Goal: Check status: Check status

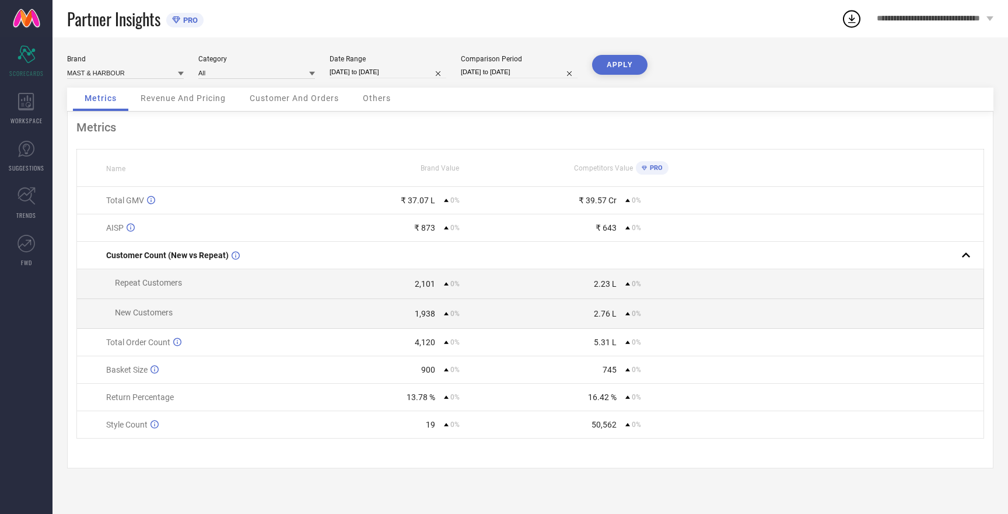
select select "8"
select select "2025"
select select "9"
select select "2025"
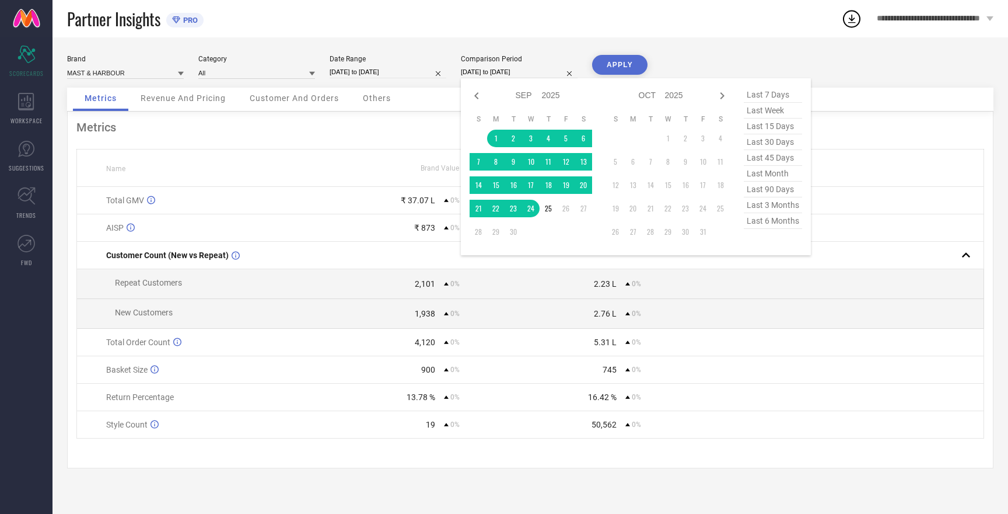
click at [523, 74] on input "[DATE] to [DATE]" at bounding box center [519, 72] width 117 height 12
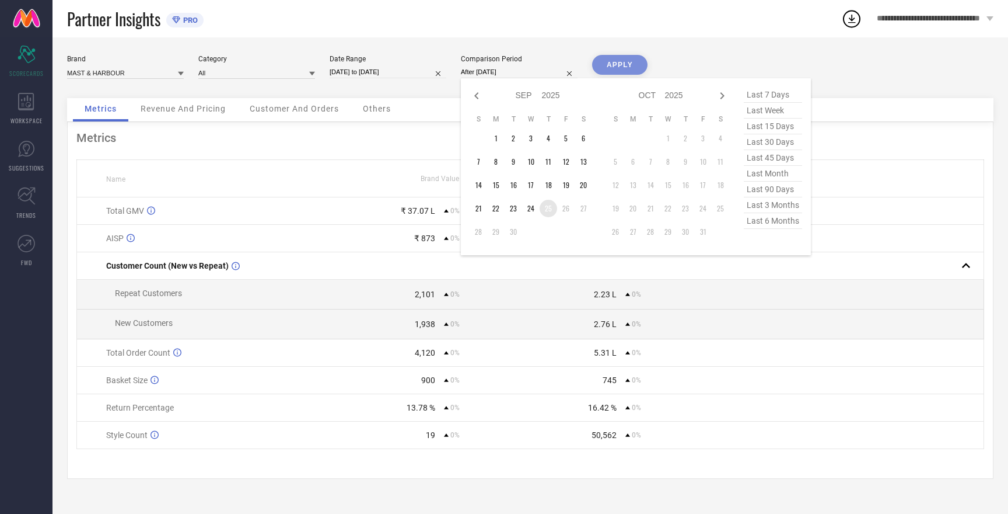
click at [550, 214] on td "25" at bounding box center [549, 209] width 18 height 18
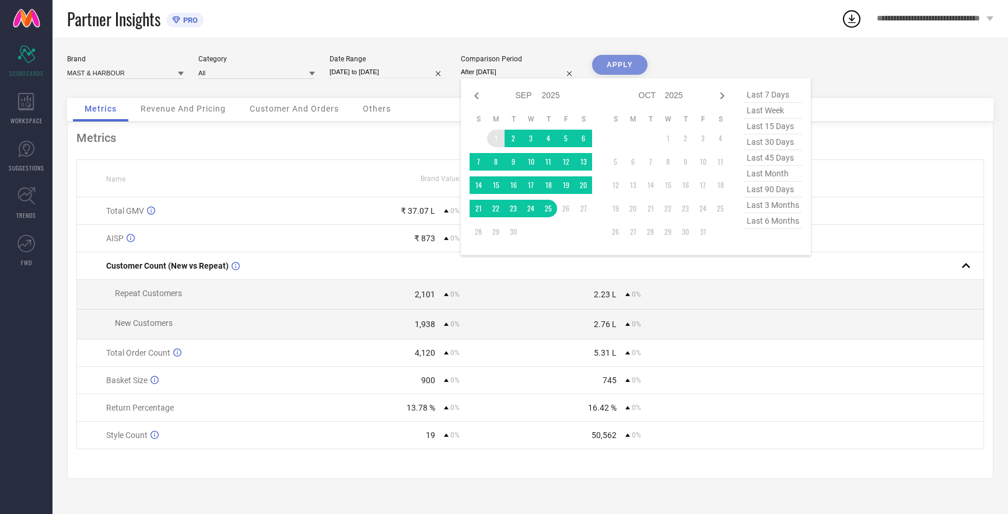
type input "[DATE] to [DATE]"
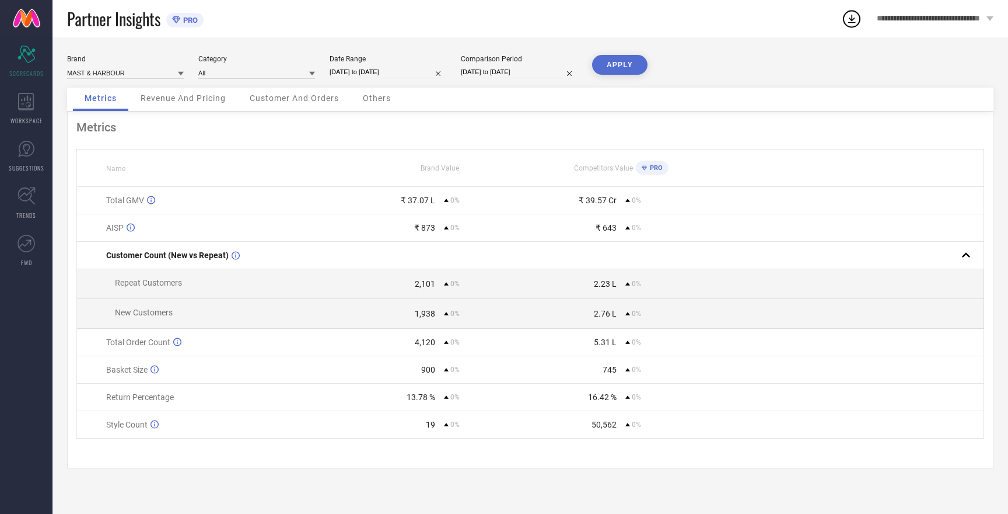
click at [379, 70] on input "[DATE] to [DATE]" at bounding box center [388, 72] width 117 height 12
select select "8"
select select "2025"
select select "9"
select select "2025"
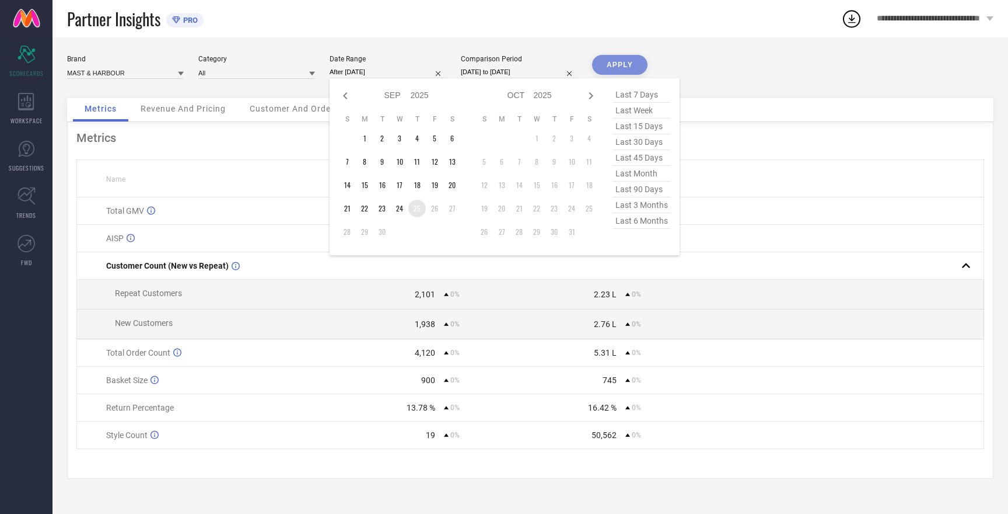
click at [416, 212] on td "25" at bounding box center [418, 209] width 18 height 18
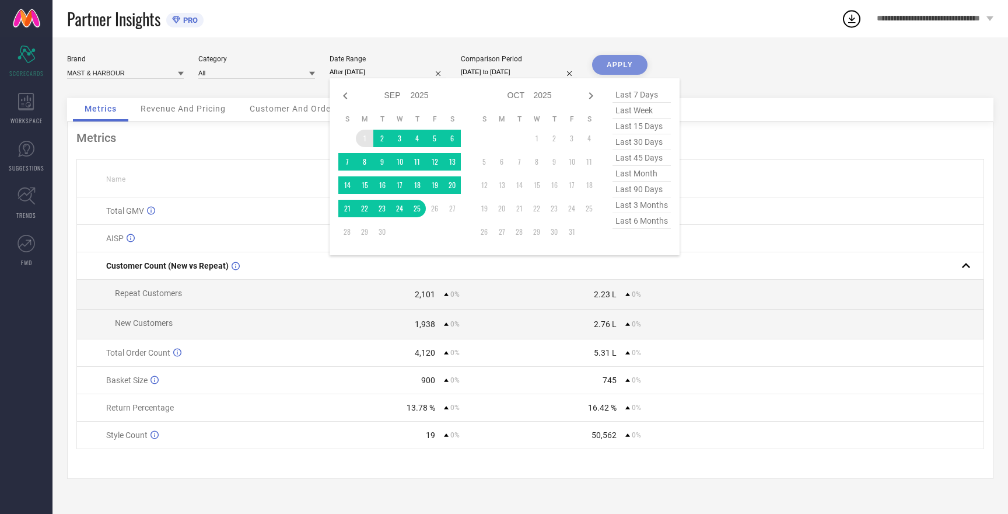
type input "[DATE] to [DATE]"
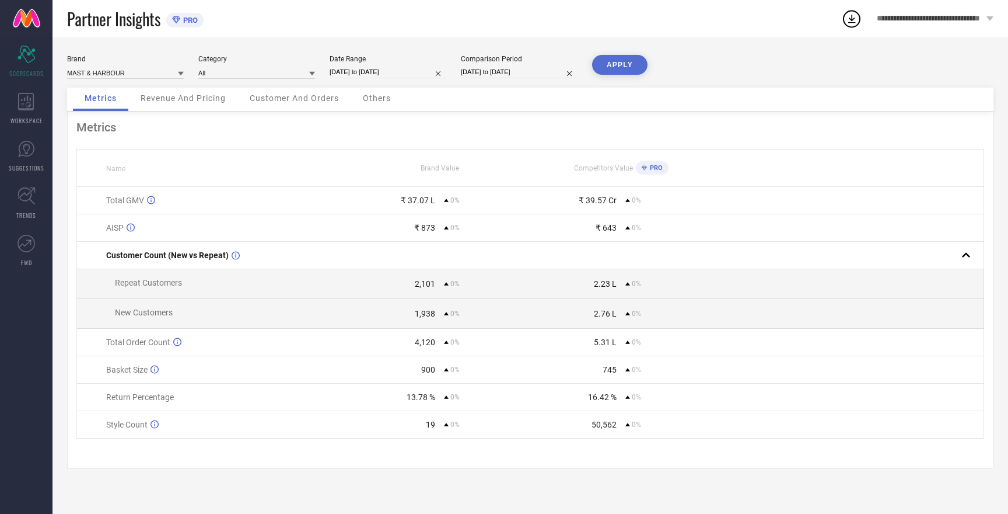
click at [611, 69] on button "APPLY" at bounding box center [619, 65] width 55 height 20
click at [633, 63] on button "APPLY" at bounding box center [619, 65] width 55 height 20
click at [110, 73] on input at bounding box center [125, 73] width 117 height 12
click at [100, 111] on span "HERE&NOW" at bounding box center [92, 108] width 38 height 8
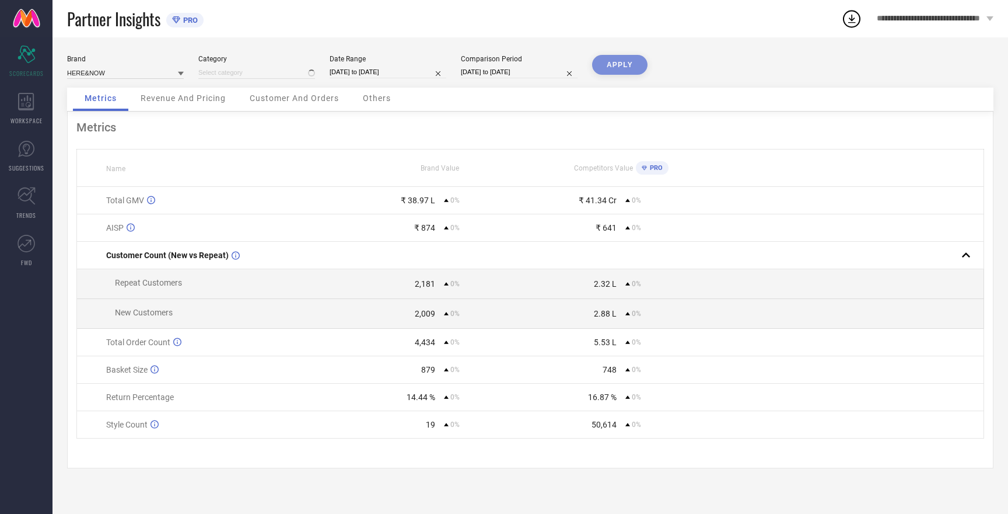
type input "All"
click at [623, 69] on button "APPLY" at bounding box center [619, 65] width 55 height 20
click at [95, 71] on input at bounding box center [125, 73] width 117 height 12
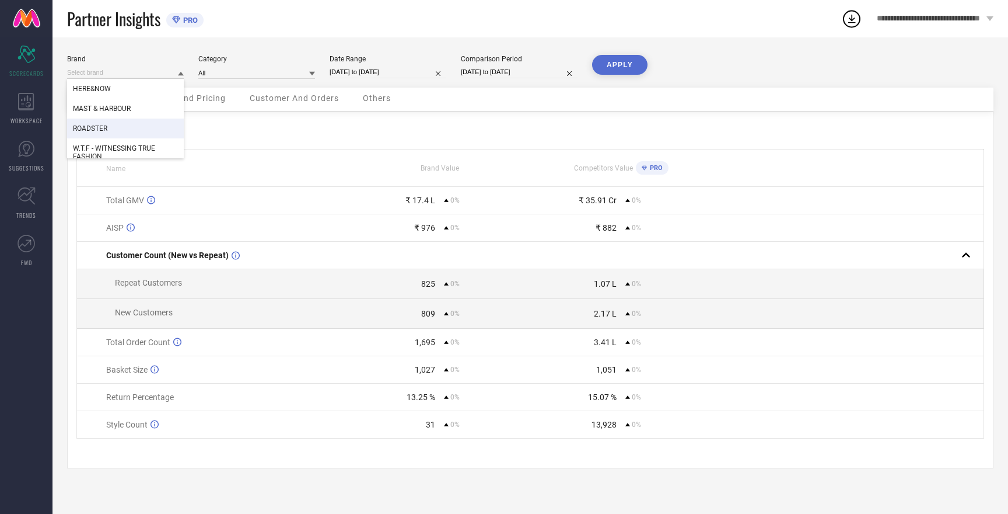
click at [99, 125] on span "ROADSTER" at bounding box center [90, 128] width 34 height 8
type input "All"
click at [633, 64] on button "APPLY" at bounding box center [619, 65] width 55 height 20
click at [99, 75] on input at bounding box center [125, 73] width 117 height 12
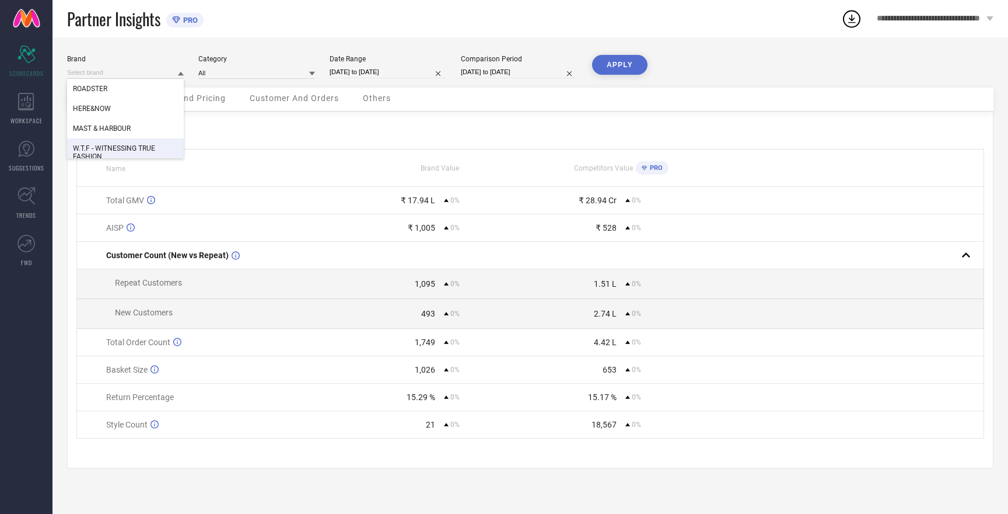
click at [109, 146] on span "W.T.F - WITNESSING TRUE FASHION" at bounding box center [125, 152] width 105 height 16
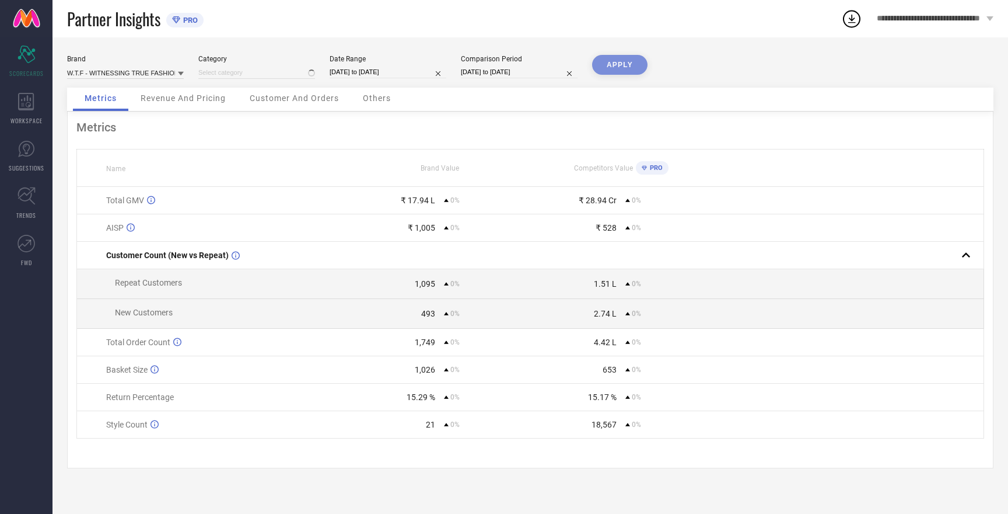
type input "All"
click at [629, 60] on button "APPLY" at bounding box center [619, 65] width 55 height 20
click at [628, 62] on button "APPLY" at bounding box center [619, 65] width 55 height 20
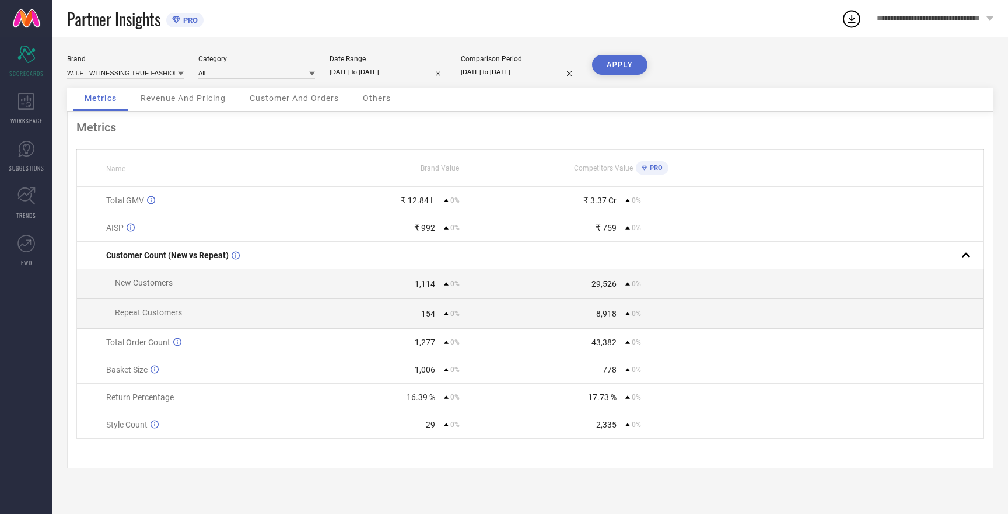
click at [628, 62] on button "APPLY" at bounding box center [619, 65] width 55 height 20
select select "8"
select select "2025"
select select "9"
select select "2025"
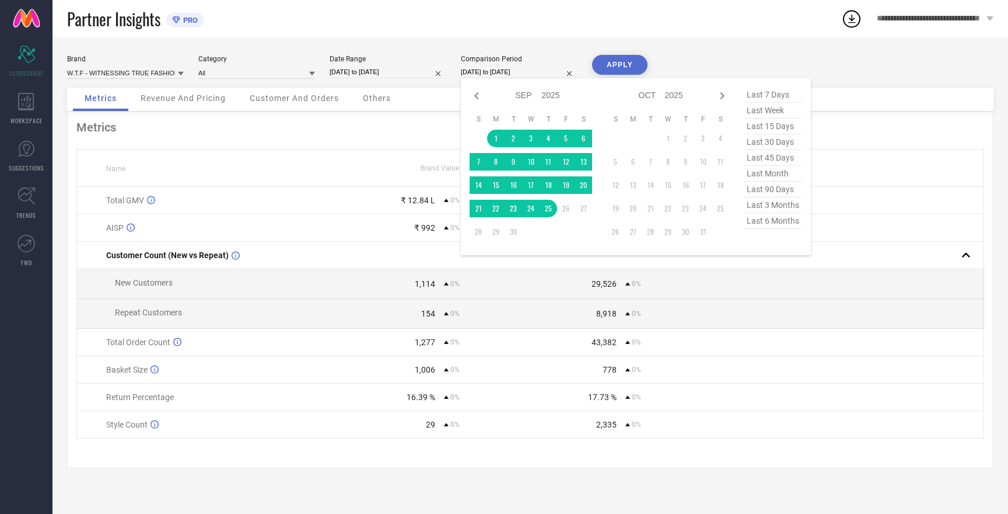
click at [513, 70] on input "[DATE] to [DATE]" at bounding box center [519, 72] width 117 height 12
click at [616, 67] on button "APPLY" at bounding box center [619, 65] width 55 height 20
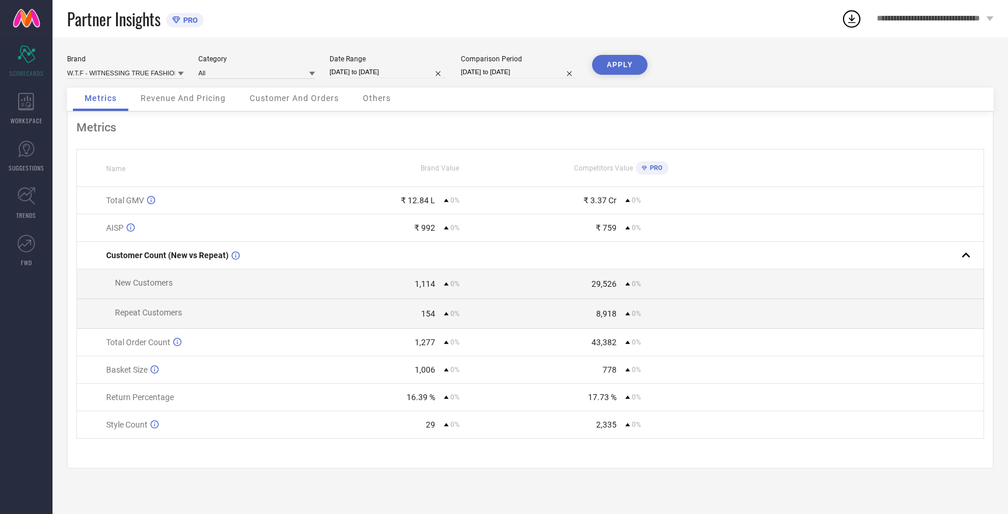
click at [616, 67] on button "APPLY" at bounding box center [619, 65] width 55 height 20
click at [137, 72] on input at bounding box center [125, 73] width 117 height 12
click at [111, 117] on div "HERE&NOW" at bounding box center [125, 117] width 117 height 20
type input "All"
click at [619, 74] on button "APPLY" at bounding box center [619, 65] width 55 height 20
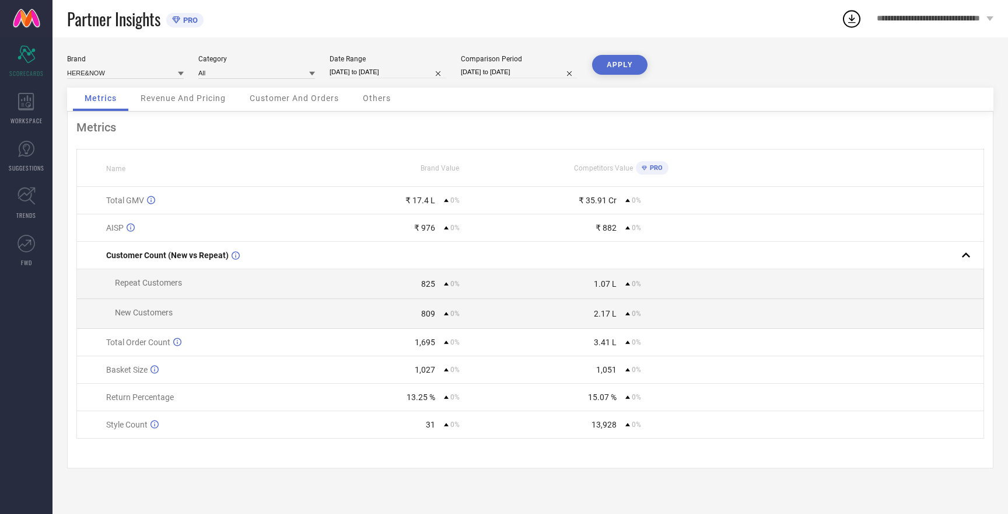
click at [619, 74] on button "APPLY" at bounding box center [619, 65] width 55 height 20
click at [95, 70] on input at bounding box center [125, 73] width 117 height 12
click at [107, 114] on div "MAST & HARBOUR" at bounding box center [125, 109] width 117 height 20
type input "All"
click at [620, 62] on button "APPLY" at bounding box center [619, 65] width 55 height 20
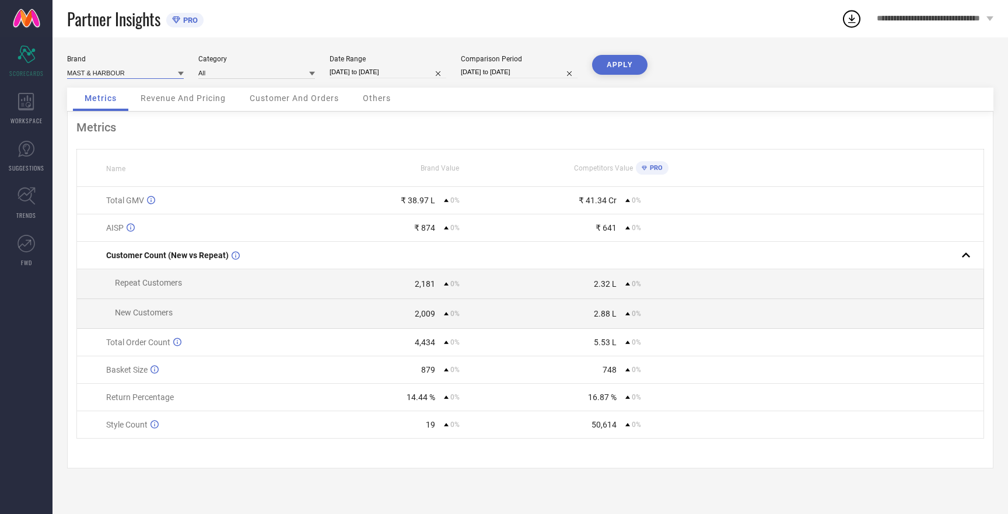
click at [93, 75] on input at bounding box center [125, 73] width 117 height 12
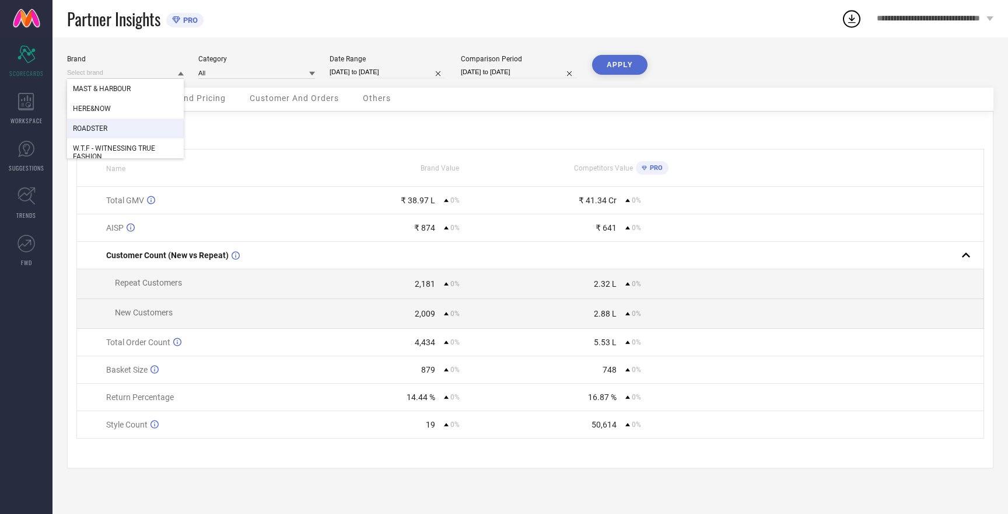
click at [99, 130] on span "ROADSTER" at bounding box center [90, 128] width 34 height 8
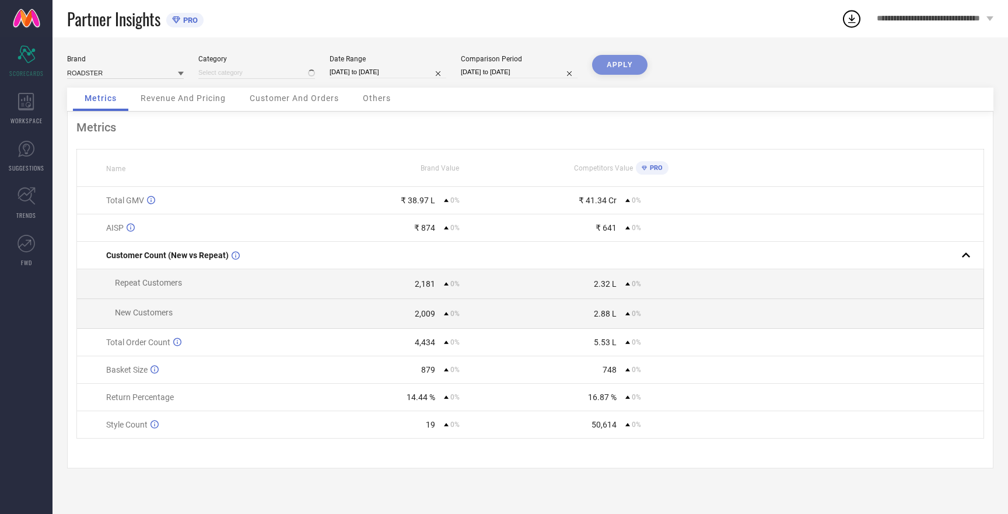
type input "All"
click at [647, 69] on div "APPLY" at bounding box center [619, 71] width 55 height 33
click at [626, 67] on button "APPLY" at bounding box center [619, 65] width 55 height 20
click at [85, 73] on input at bounding box center [125, 73] width 117 height 12
click at [109, 151] on span "W.T.F - WITNESSING TRUE FASHION" at bounding box center [125, 152] width 105 height 16
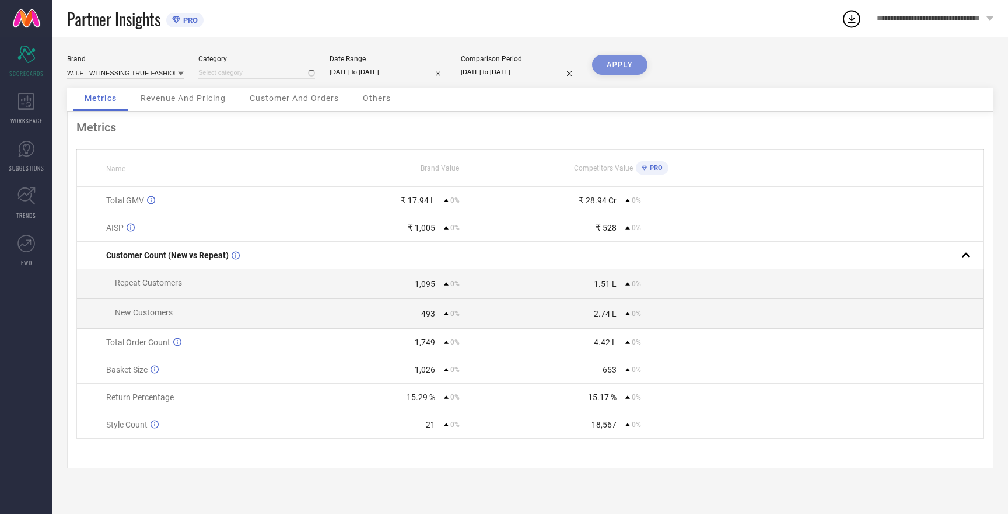
type input "All"
click at [632, 59] on button "APPLY" at bounding box center [619, 65] width 55 height 20
